Goal: Find specific page/section: Find specific page/section

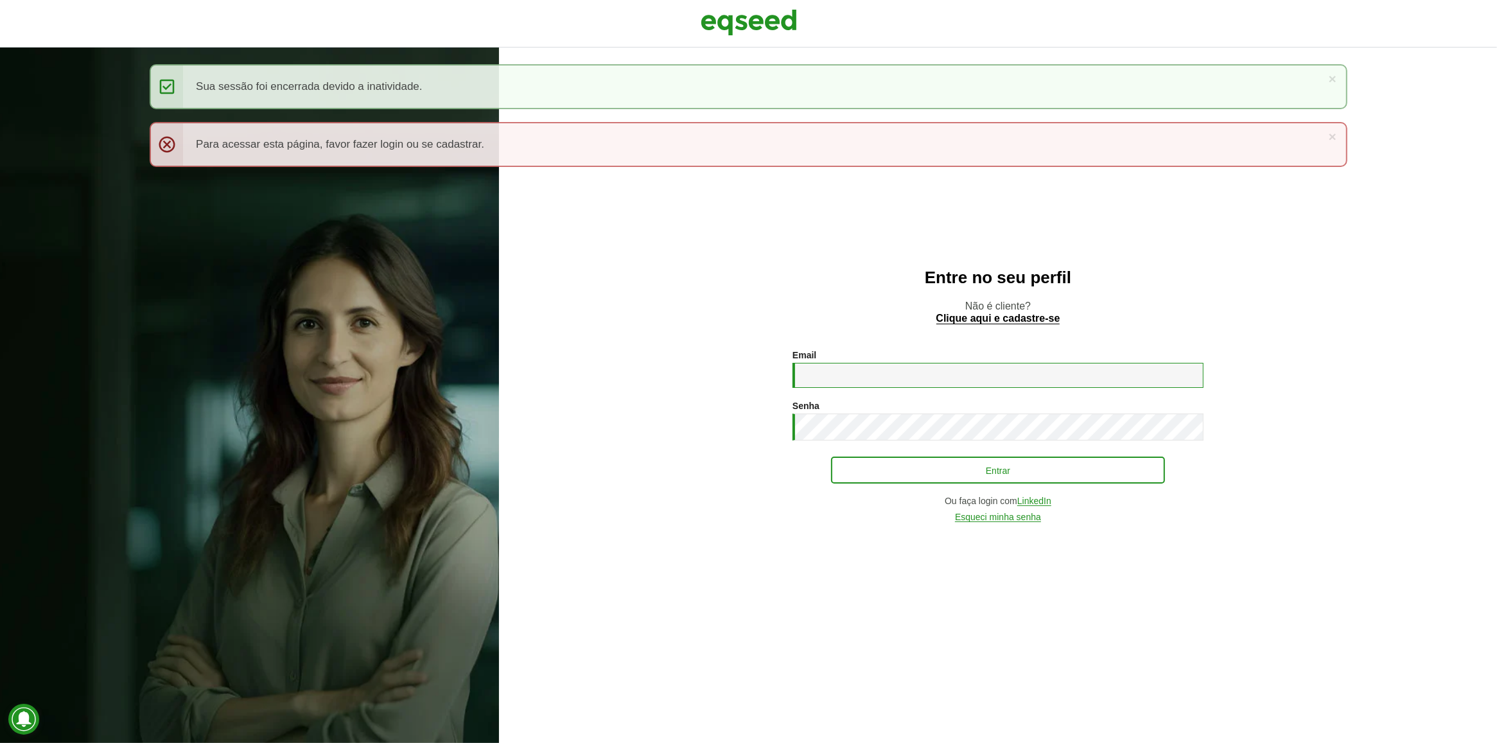
type input "**********"
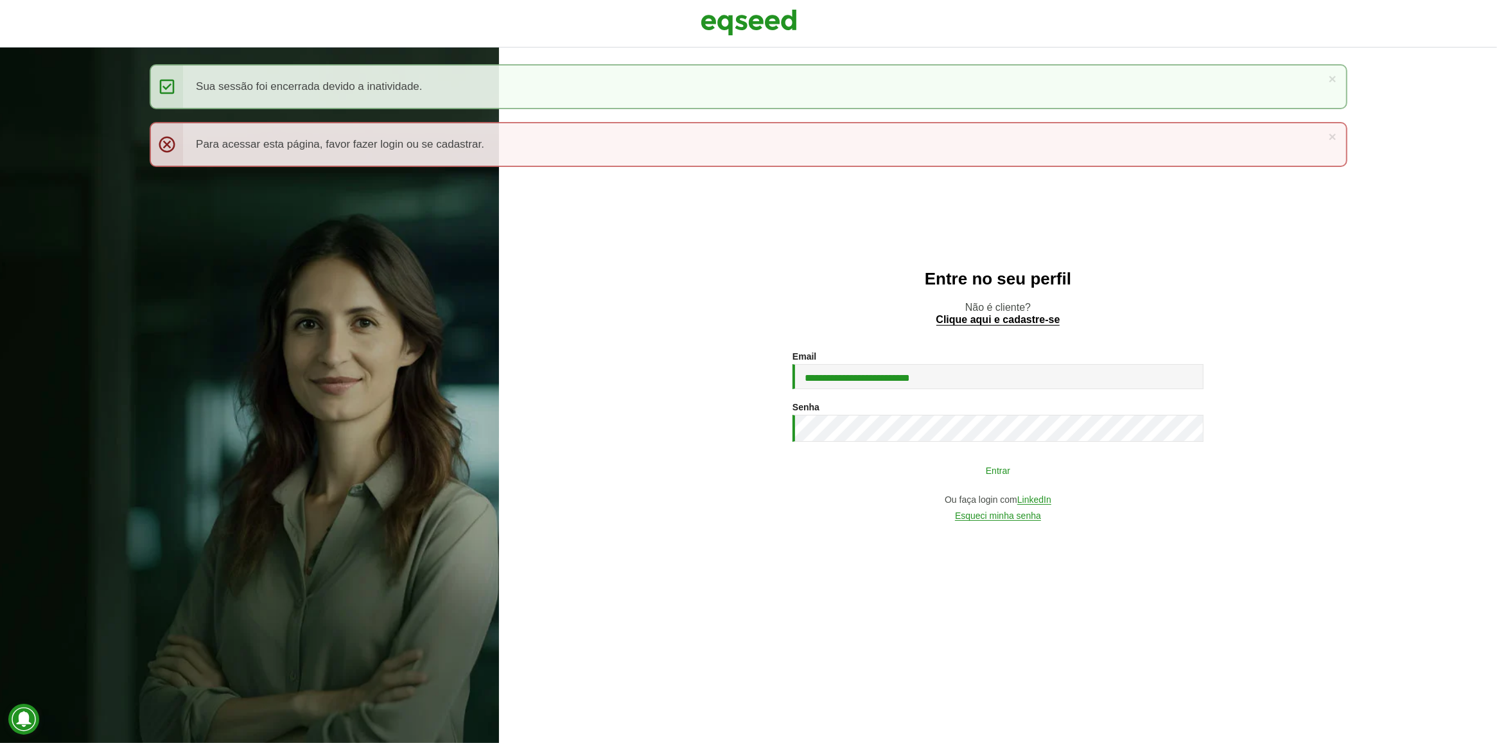
click at [1061, 467] on button "Entrar" at bounding box center [998, 470] width 334 height 24
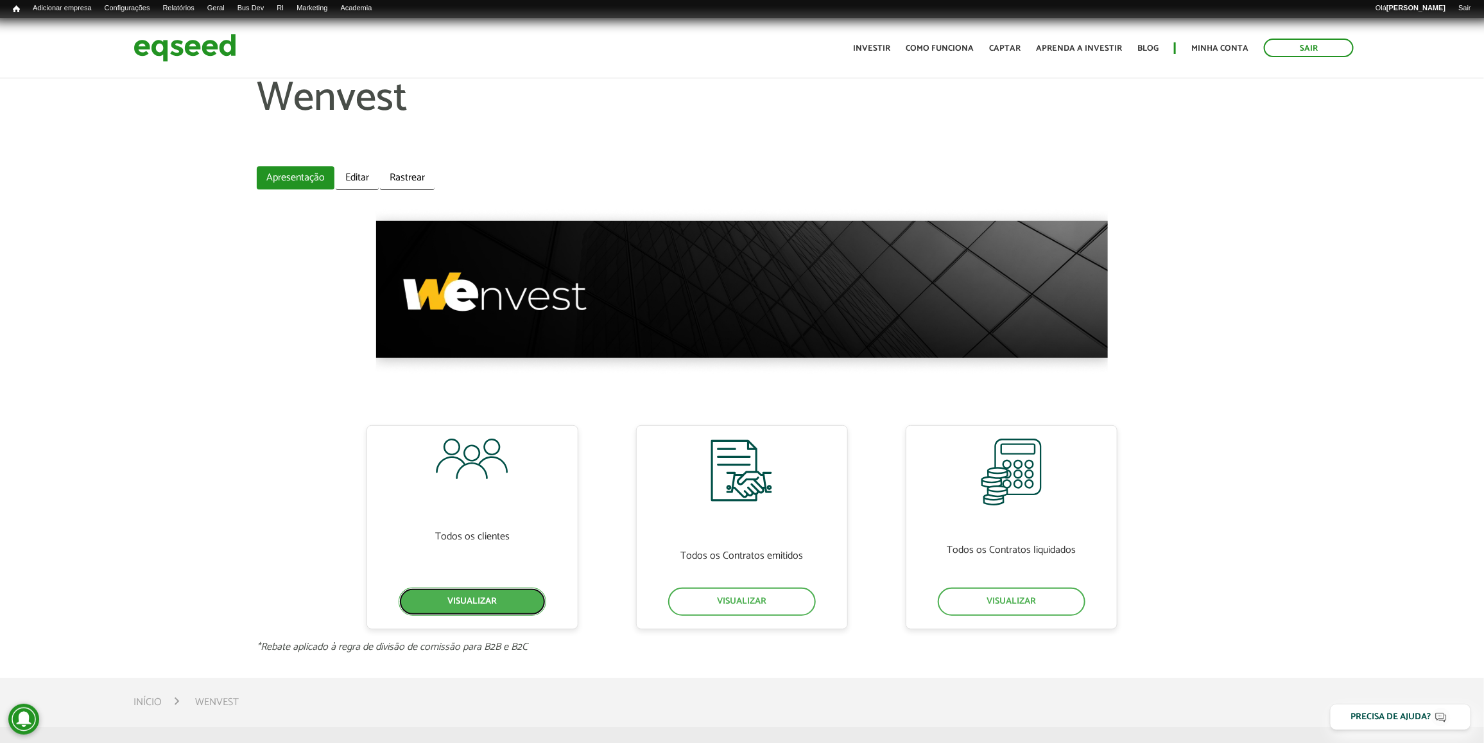
click at [535, 597] on link "Visualizar" at bounding box center [473, 601] width 148 height 28
click at [774, 605] on link "Visualizar" at bounding box center [742, 601] width 148 height 28
click at [1010, 604] on link "Visualizar" at bounding box center [1012, 601] width 148 height 28
click at [740, 604] on link "Visualizar" at bounding box center [742, 601] width 148 height 28
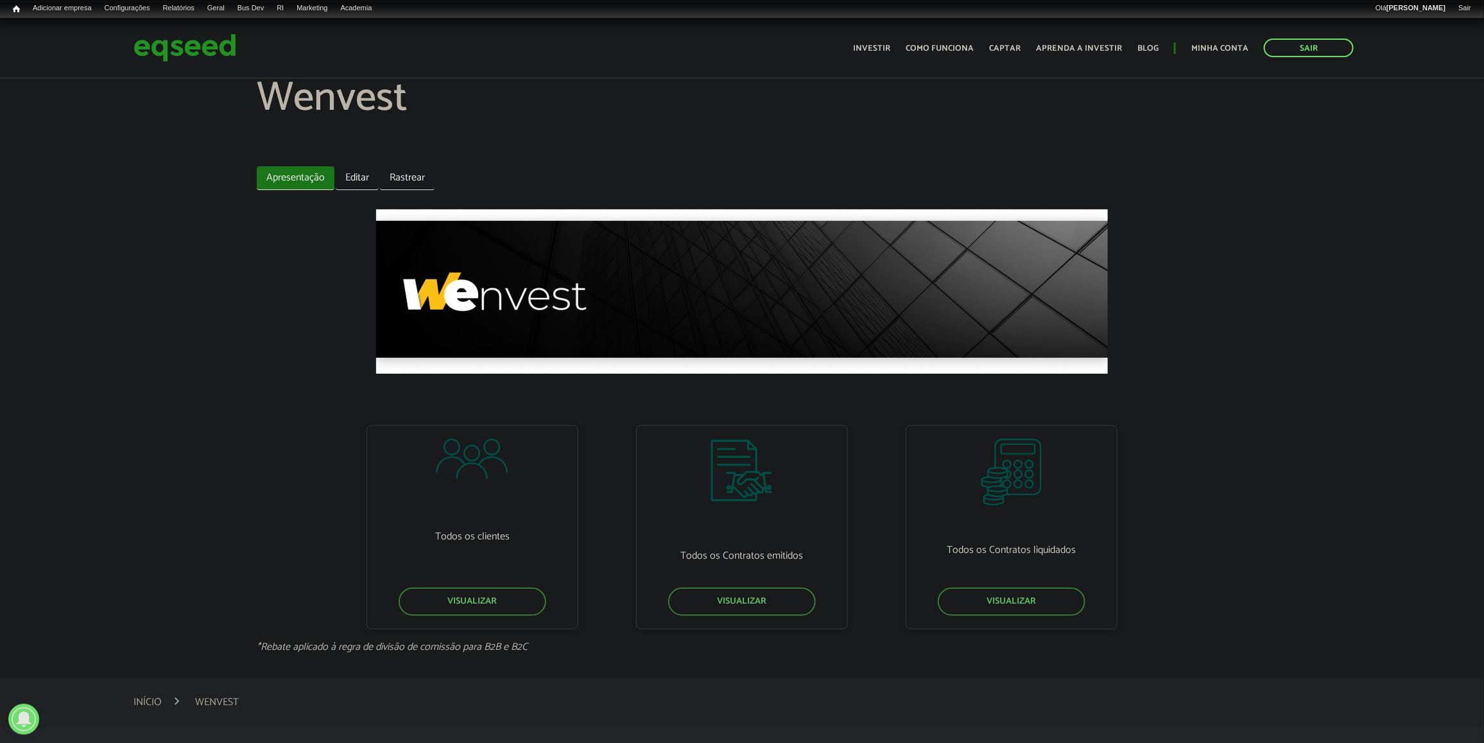
click at [839, 119] on h1 "Wenvest" at bounding box center [742, 117] width 970 height 83
